Goal: Navigation & Orientation: Find specific page/section

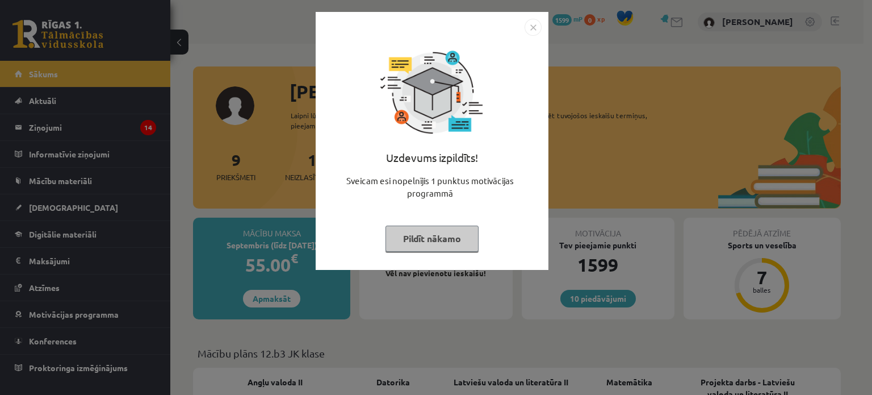
click at [406, 244] on button "Pildīt nākamo" at bounding box center [431, 238] width 93 height 26
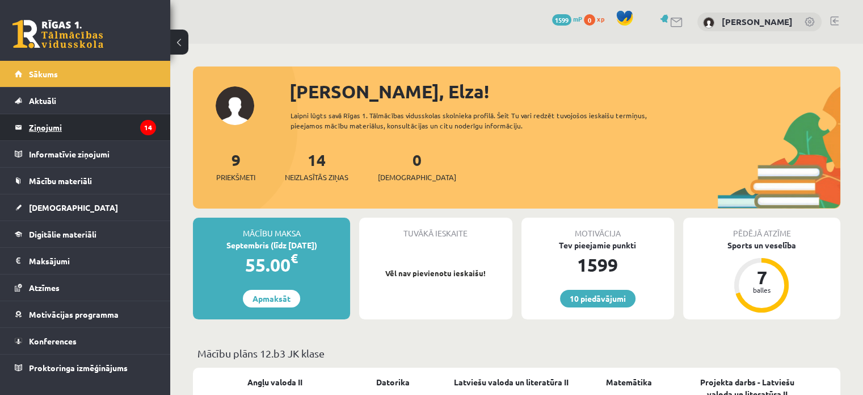
click at [109, 131] on legend "Ziņojumi 14" at bounding box center [92, 127] width 127 height 26
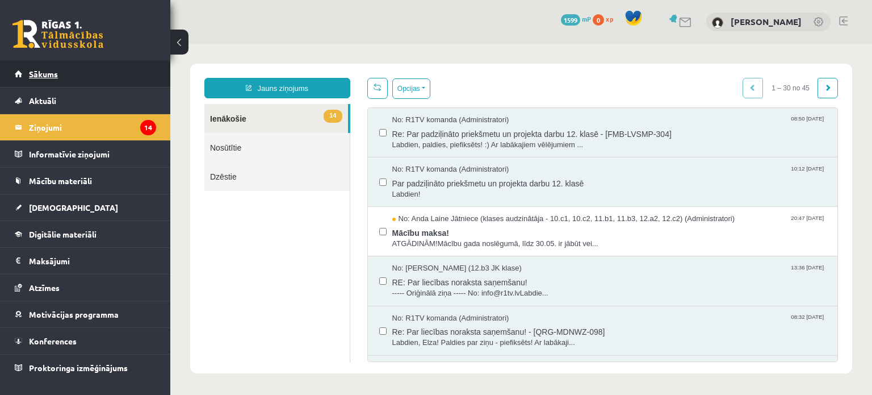
click at [103, 83] on link "Sākums" at bounding box center [85, 74] width 141 height 26
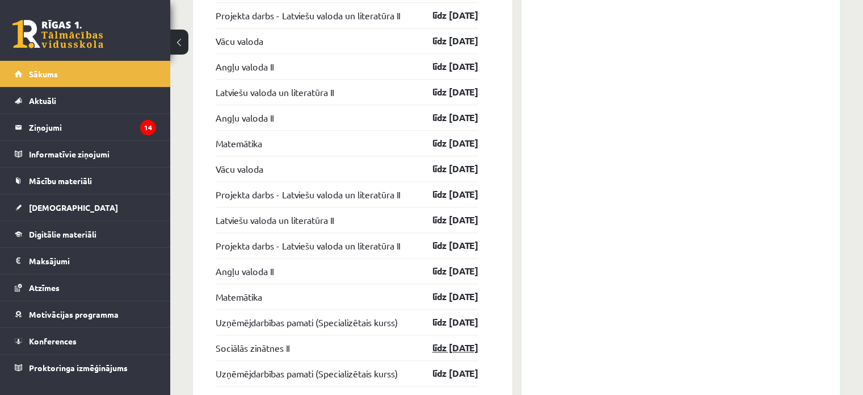
scroll to position [1466, 0]
